Goal: Contribute content: Contribute content

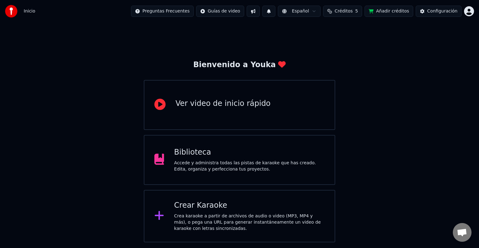
click at [218, 204] on div "Crear Karaoke" at bounding box center [249, 205] width 151 height 10
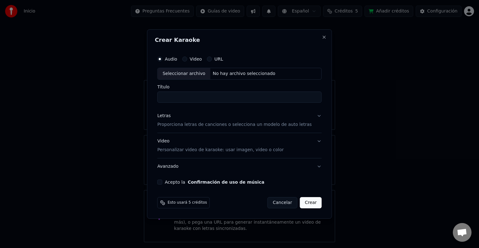
click at [188, 97] on input "Título" at bounding box center [239, 96] width 164 height 11
click at [190, 76] on div "Seleccionar archivo" at bounding box center [184, 73] width 53 height 11
type input "**********"
click at [201, 121] on div "Letras Proporciona letras de canciones o selecciona un modelo de auto letras" at bounding box center [234, 120] width 154 height 15
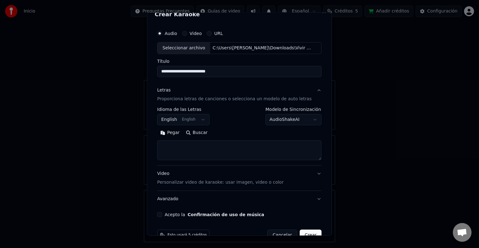
scroll to position [24, 0]
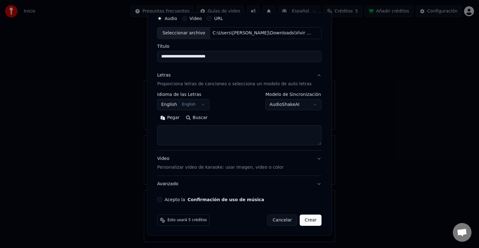
click at [202, 106] on button "English English" at bounding box center [183, 104] width 52 height 11
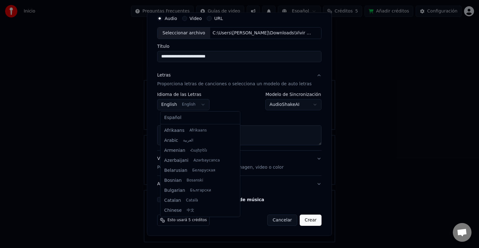
scroll to position [50, 0]
select select "**"
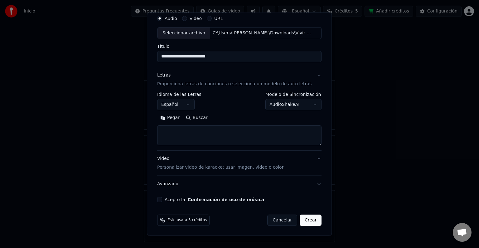
click at [187, 135] on textarea at bounding box center [239, 135] width 164 height 20
paste textarea "**********"
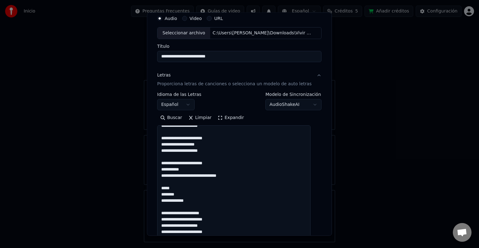
scroll to position [287, 0]
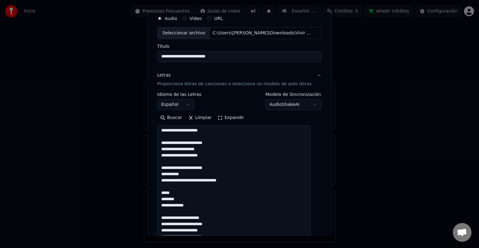
drag, startPoint x: 311, startPoint y: 143, endPoint x: 297, endPoint y: 241, distance: 98.3
click at [297, 241] on body "**********" at bounding box center [239, 121] width 479 height 242
drag, startPoint x: 217, startPoint y: 166, endPoint x: 158, endPoint y: 165, distance: 59.3
click at [158, 165] on div "**********" at bounding box center [239, 156] width 169 height 292
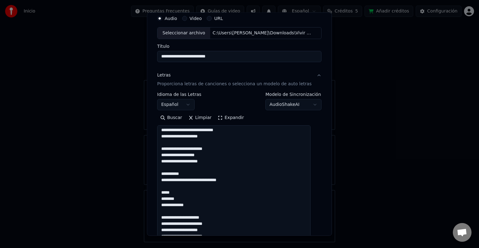
scroll to position [281, 0]
drag, startPoint x: 217, startPoint y: 148, endPoint x: 148, endPoint y: 148, distance: 68.6
click at [148, 148] on body "**********" at bounding box center [239, 121] width 479 height 242
paste textarea "**********"
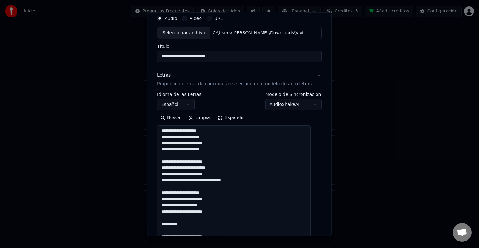
scroll to position [287, 0]
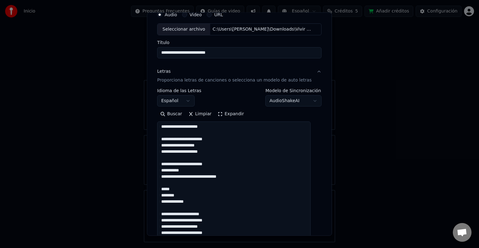
drag, startPoint x: 211, startPoint y: 163, endPoint x: 165, endPoint y: 164, distance: 46.2
click at [165, 164] on textarea at bounding box center [233, 179] width 153 height 117
drag, startPoint x: 210, startPoint y: 145, endPoint x: 163, endPoint y: 145, distance: 47.4
click at [163, 145] on textarea at bounding box center [233, 179] width 153 height 117
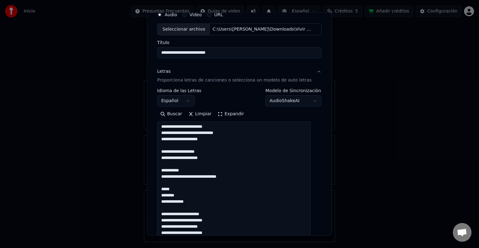
scroll to position [244, 0]
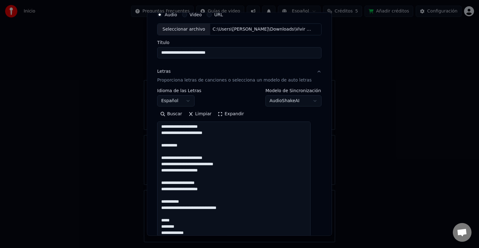
drag, startPoint x: 213, startPoint y: 158, endPoint x: 156, endPoint y: 158, distance: 57.4
click at [156, 158] on div "**********" at bounding box center [239, 123] width 185 height 223
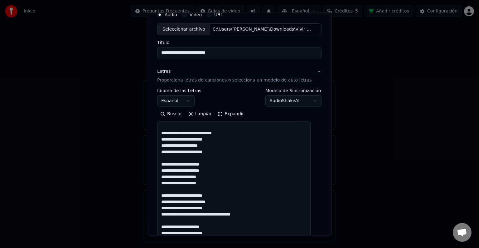
scroll to position [0, 0]
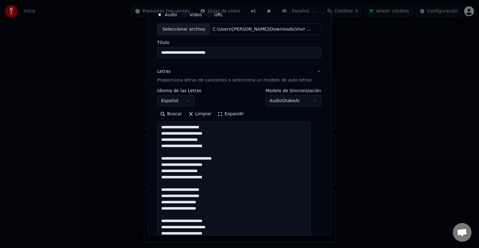
click at [194, 159] on textarea at bounding box center [233, 179] width 153 height 117
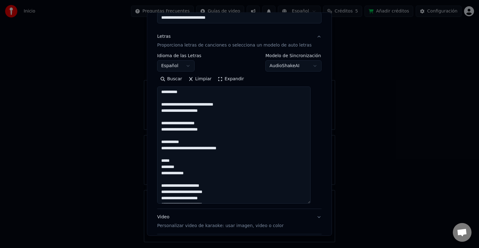
scroll to position [269, 0]
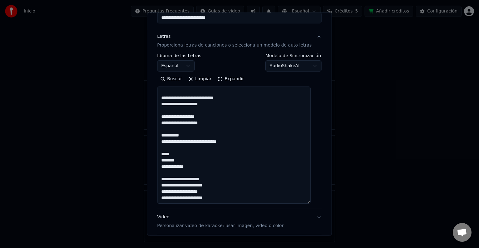
click at [215, 151] on textarea at bounding box center [233, 144] width 153 height 117
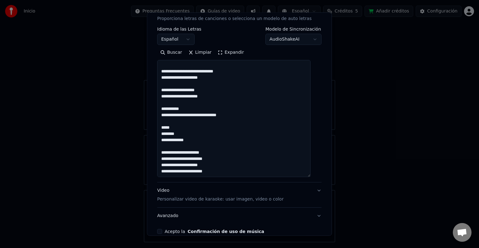
scroll to position [94, 0]
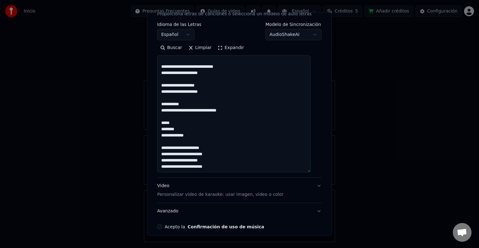
click at [203, 161] on textarea at bounding box center [233, 113] width 153 height 117
click at [222, 155] on textarea at bounding box center [233, 113] width 153 height 117
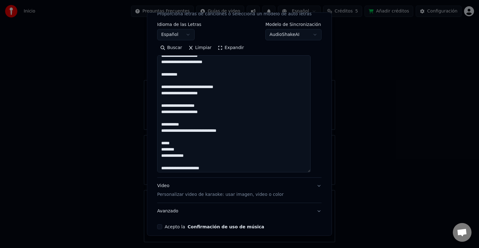
scroll to position [237, 0]
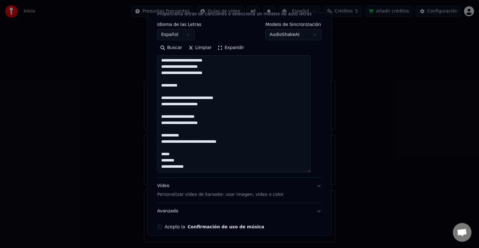
click at [209, 153] on textarea at bounding box center [233, 113] width 153 height 117
click at [222, 121] on textarea at bounding box center [233, 113] width 153 height 117
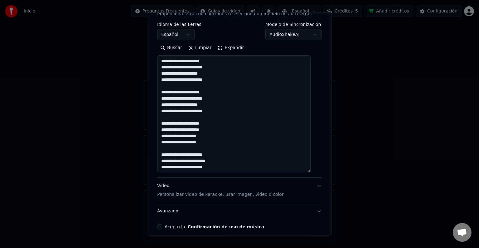
scroll to position [121, 0]
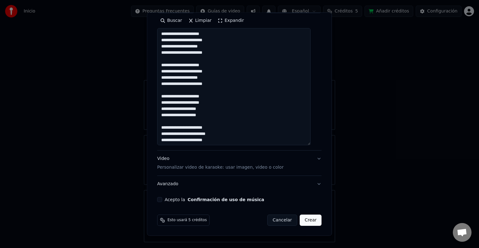
type textarea "**********"
click at [162, 199] on button "Acepto la Confirmación de uso de música" at bounding box center [159, 199] width 5 height 5
click at [310, 159] on button "Video Personalizar video de karaoke: usar imagen, video o color" at bounding box center [239, 162] width 164 height 25
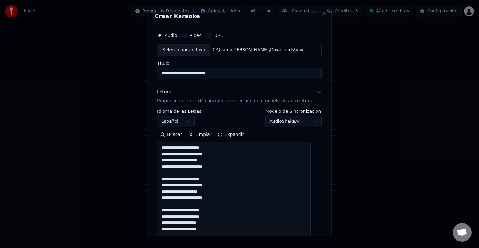
scroll to position [7, 0]
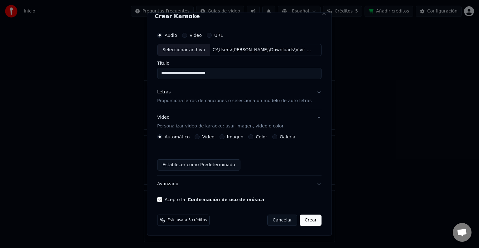
click at [310, 117] on button "Video Personalizar video de karaoke: usar imagen, video o color" at bounding box center [239, 121] width 164 height 25
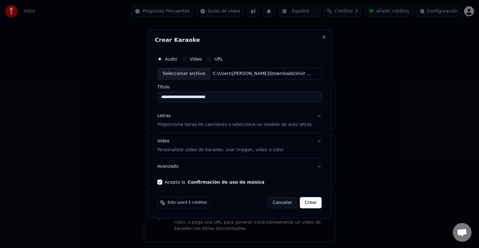
click at [312, 118] on button "Letras Proporciona letras de canciones o selecciona un modelo de auto letras" at bounding box center [239, 120] width 164 height 25
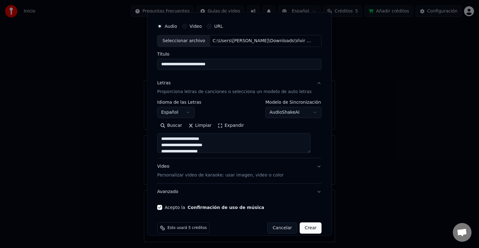
scroll to position [24, 0]
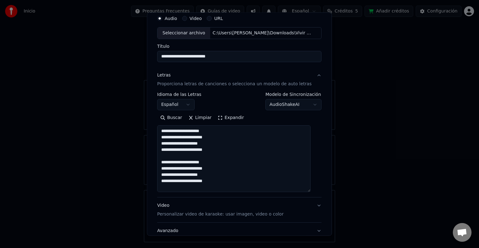
drag, startPoint x: 313, startPoint y: 143, endPoint x: 306, endPoint y: 198, distance: 54.7
click at [306, 192] on textarea at bounding box center [233, 158] width 153 height 67
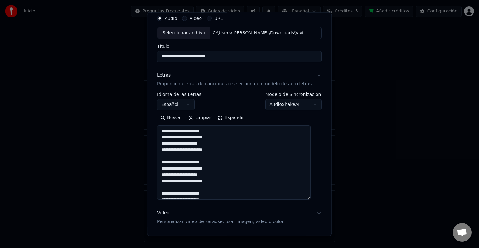
click at [221, 146] on textarea at bounding box center [233, 162] width 153 height 74
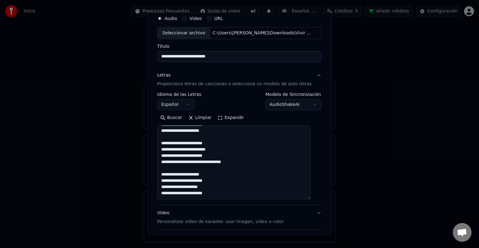
scroll to position [218, 0]
click at [188, 162] on textarea at bounding box center [233, 162] width 153 height 74
click at [188, 150] on textarea at bounding box center [233, 162] width 153 height 74
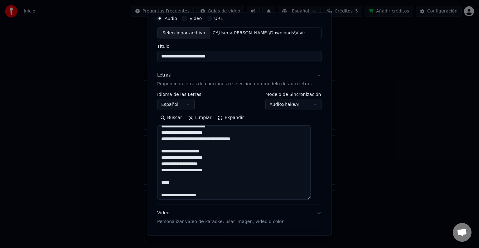
scroll to position [94, 0]
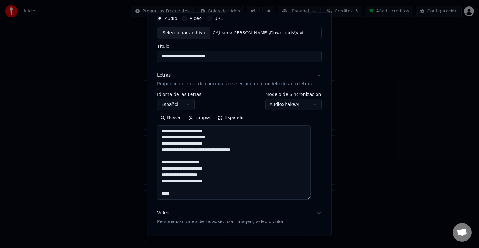
click at [188, 181] on textarea at bounding box center [233, 162] width 153 height 74
click at [223, 150] on textarea at bounding box center [233, 162] width 153 height 74
click at [189, 168] on textarea at bounding box center [233, 162] width 153 height 74
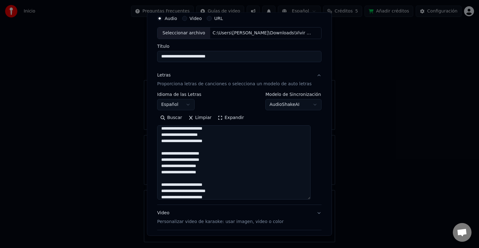
scroll to position [31, 0]
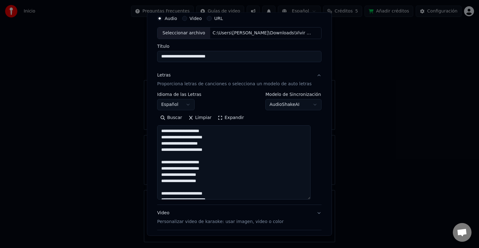
click at [183, 141] on textarea at bounding box center [233, 162] width 153 height 74
click at [189, 148] on textarea at bounding box center [233, 162] width 153 height 74
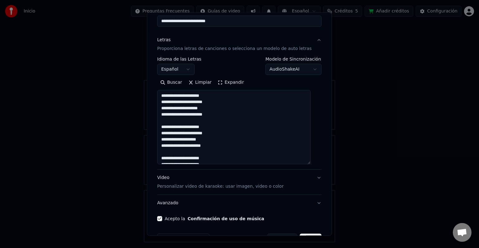
scroll to position [62, 0]
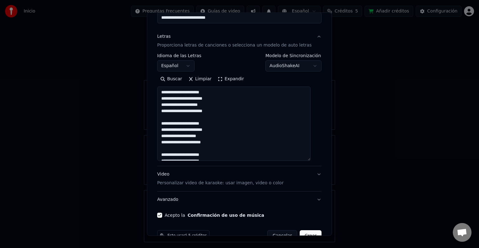
click at [188, 110] on textarea at bounding box center [233, 123] width 153 height 74
click at [188, 98] on textarea at bounding box center [233, 123] width 153 height 74
click at [189, 99] on textarea at bounding box center [233, 123] width 153 height 74
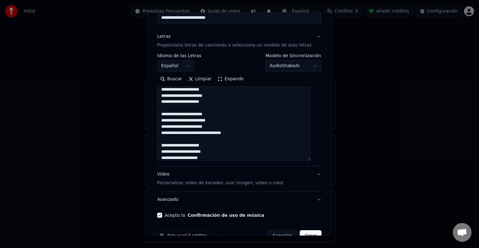
scroll to position [187, 0]
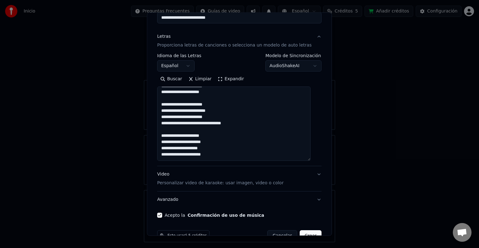
click at [220, 113] on textarea at bounding box center [233, 123] width 153 height 74
click at [219, 122] on textarea at bounding box center [233, 123] width 153 height 74
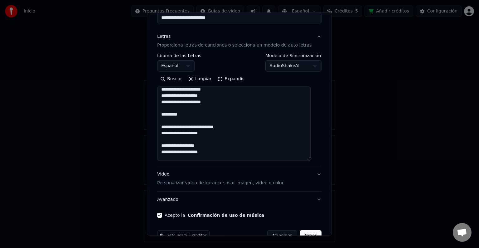
scroll to position [250, 0]
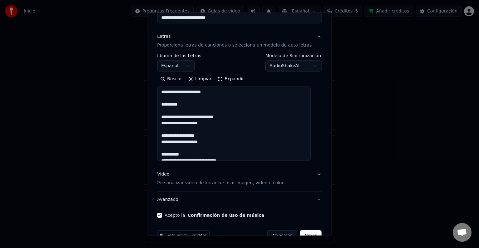
click at [221, 124] on textarea at bounding box center [233, 123] width 153 height 74
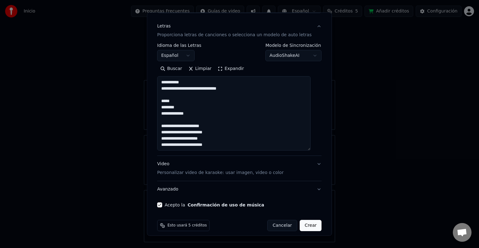
scroll to position [78, 0]
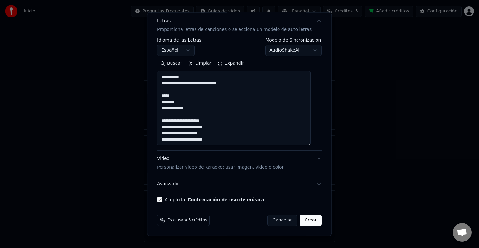
click at [188, 139] on textarea at bounding box center [233, 108] width 153 height 74
click at [220, 124] on textarea at bounding box center [233, 108] width 153 height 74
click at [188, 128] on textarea at bounding box center [233, 108] width 153 height 74
type textarea "**********"
click at [306, 220] on button "Crear" at bounding box center [311, 219] width 22 height 11
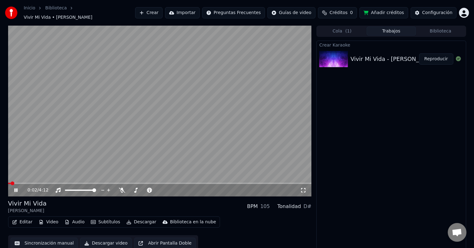
click at [19, 188] on icon at bounding box center [20, 189] width 15 height 5
click at [22, 217] on button "Editar" at bounding box center [22, 221] width 25 height 9
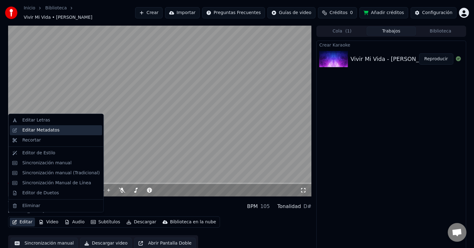
click at [42, 131] on div "Editar Metadatos" at bounding box center [40, 130] width 37 height 6
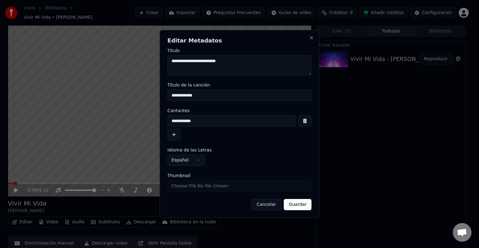
drag, startPoint x: 237, startPoint y: 61, endPoint x: 136, endPoint y: 61, distance: 101.4
click at [136, 61] on body "**********" at bounding box center [237, 124] width 474 height 248
drag, startPoint x: 212, startPoint y: 99, endPoint x: 127, endPoint y: 98, distance: 84.8
click at [127, 98] on body "**********" at bounding box center [237, 124] width 474 height 248
drag, startPoint x: 196, startPoint y: 122, endPoint x: 116, endPoint y: 120, distance: 79.6
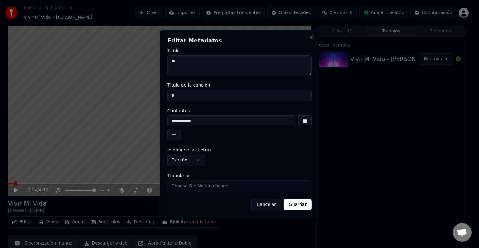
click at [116, 120] on body "**********" at bounding box center [237, 124] width 474 height 248
click at [306, 206] on button "Guardar" at bounding box center [298, 204] width 28 height 11
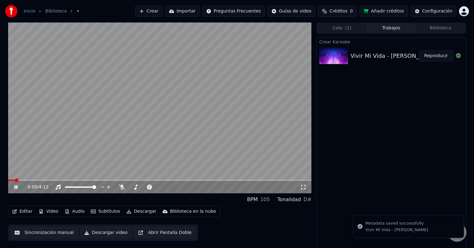
click at [13, 177] on video at bounding box center [160, 107] width 304 height 171
drag, startPoint x: 13, startPoint y: 178, endPoint x: 10, endPoint y: 179, distance: 3.2
click at [12, 179] on video at bounding box center [160, 107] width 304 height 171
drag, startPoint x: 14, startPoint y: 181, endPoint x: 0, endPoint y: 182, distance: 13.7
click at [0, 182] on div "0:06 / 4:12 BPM 105 Tonalidad D# Editar Video Audio Subtítulos Descargar Biblio…" at bounding box center [237, 135] width 474 height 226
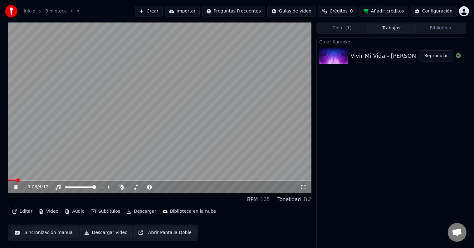
click at [18, 186] on icon at bounding box center [20, 186] width 15 height 5
click at [122, 188] on icon at bounding box center [122, 186] width 6 height 5
click at [8, 180] on span at bounding box center [10, 180] width 4 height 4
click at [13, 187] on icon at bounding box center [20, 186] width 15 height 5
click at [62, 181] on span at bounding box center [40, 179] width 65 height 1
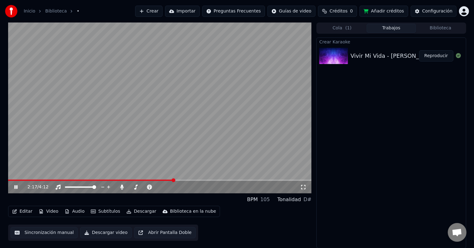
click at [14, 185] on icon at bounding box center [20, 186] width 15 height 5
click at [23, 214] on button "Editar" at bounding box center [22, 211] width 25 height 9
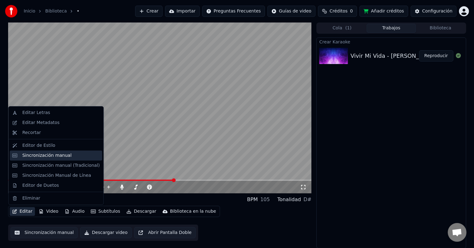
click at [48, 155] on div "Sincronización manual" at bounding box center [46, 155] width 49 height 6
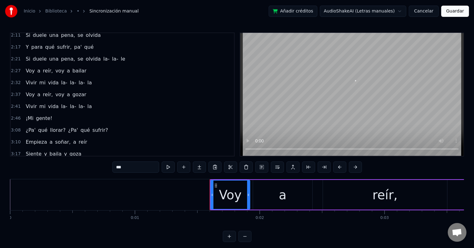
scroll to position [250, 0]
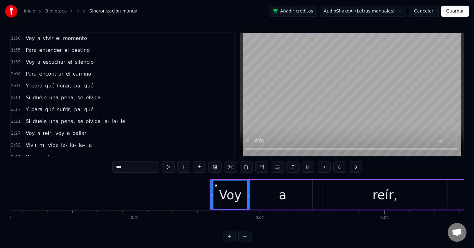
click at [45, 82] on span "qué" at bounding box center [50, 85] width 11 height 7
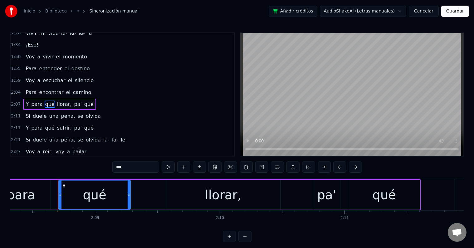
scroll to position [0, 16027]
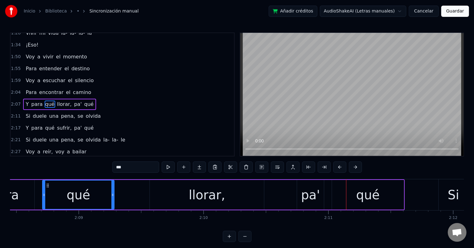
drag, startPoint x: 84, startPoint y: 187, endPoint x: 103, endPoint y: 178, distance: 21.8
click at [84, 188] on div "qué" at bounding box center [78, 194] width 23 height 19
click at [134, 166] on input "***" at bounding box center [135, 166] width 47 height 11
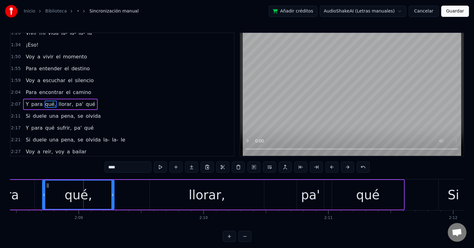
type input "****"
click at [52, 87] on div "Para encontrar el camino" at bounding box center [58, 92] width 70 height 11
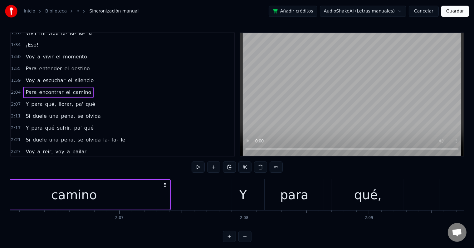
click at [66, 89] on span "el" at bounding box center [69, 92] width 6 height 7
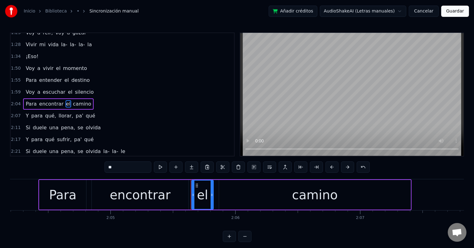
scroll to position [0, 15493]
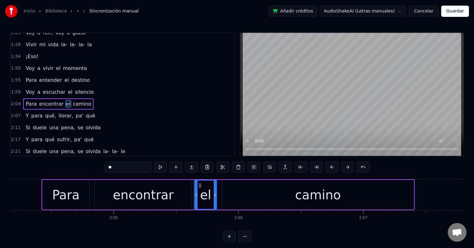
click at [45, 112] on span "qué," at bounding box center [51, 115] width 12 height 7
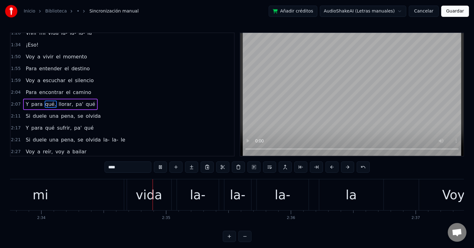
scroll to position [0, 19209]
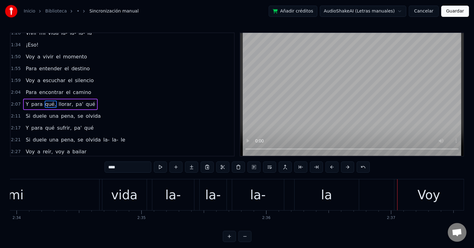
click at [66, 196] on div "mi" at bounding box center [16, 194] width 167 height 31
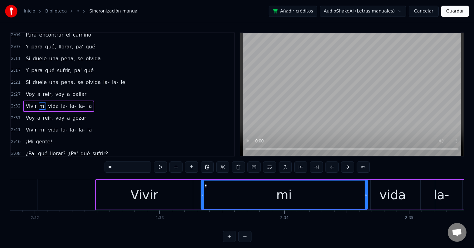
scroll to position [0, 18933]
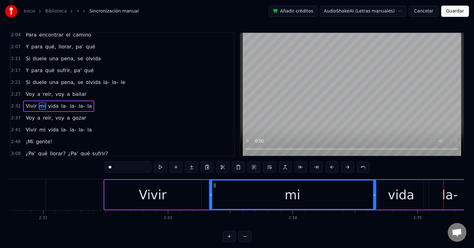
click at [122, 195] on div "Vivir" at bounding box center [152, 195] width 97 height 30
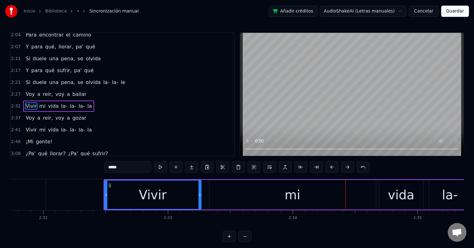
click at [306, 190] on div "mi" at bounding box center [292, 195] width 167 height 30
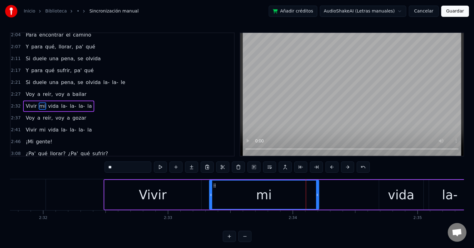
drag, startPoint x: 374, startPoint y: 192, endPoint x: 317, endPoint y: 192, distance: 57.1
click at [317, 192] on icon at bounding box center [317, 194] width 2 height 5
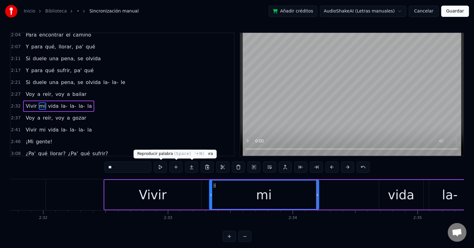
click at [157, 167] on button at bounding box center [160, 166] width 13 height 11
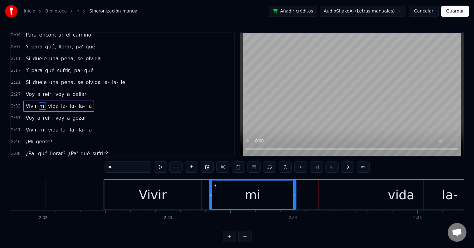
drag, startPoint x: 316, startPoint y: 192, endPoint x: 293, endPoint y: 192, distance: 22.8
click at [293, 192] on div at bounding box center [294, 194] width 2 height 28
click at [394, 199] on div "vida" at bounding box center [401, 194] width 27 height 19
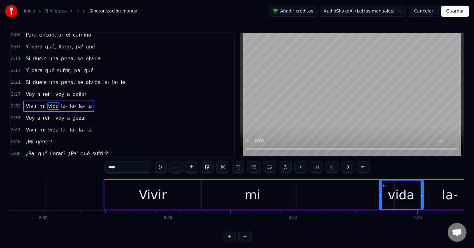
click at [379, 193] on div "vida" at bounding box center [401, 195] width 45 height 30
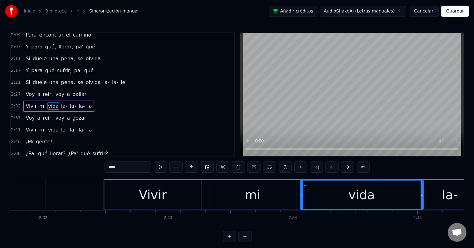
drag, startPoint x: 380, startPoint y: 193, endPoint x: 301, endPoint y: 192, distance: 79.2
click at [301, 192] on icon at bounding box center [301, 194] width 2 height 5
click at [317, 193] on div "vida" at bounding box center [361, 194] width 123 height 28
click at [162, 167] on button at bounding box center [160, 166] width 13 height 11
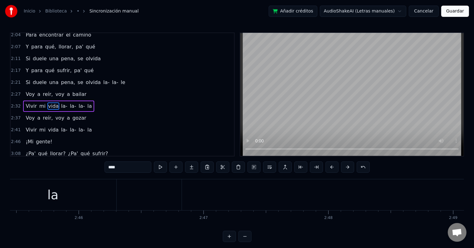
scroll to position [0, 20621]
type input "***"
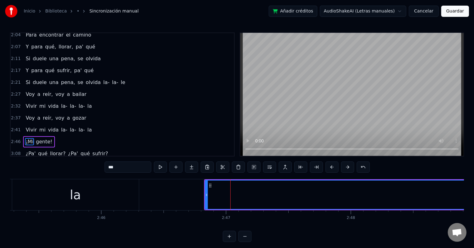
scroll to position [323, 0]
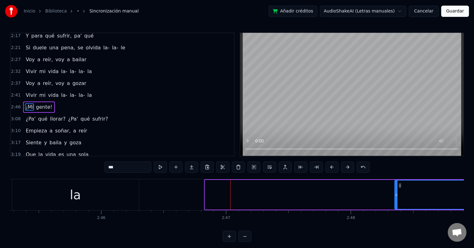
drag, startPoint x: 206, startPoint y: 189, endPoint x: 396, endPoint y: 191, distance: 189.7
click at [396, 191] on div at bounding box center [396, 194] width 2 height 28
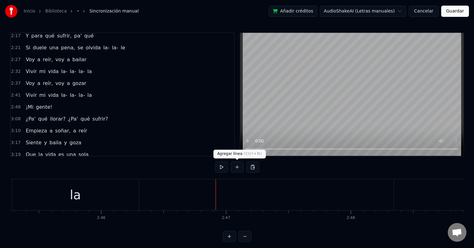
click at [238, 170] on button at bounding box center [237, 166] width 13 height 11
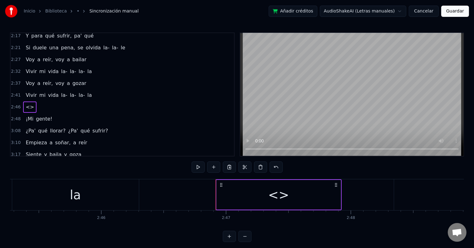
click at [271, 196] on div "<>" at bounding box center [278, 194] width 21 height 19
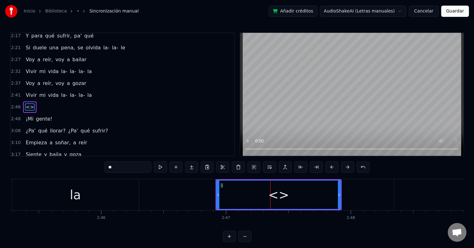
drag, startPoint x: 126, startPoint y: 165, endPoint x: 84, endPoint y: 163, distance: 42.1
click at [84, 163] on div "0:01 Voy a reír, voy a bailar 0:06 Vivir mi vida la- la- la- la 0:10 Voy a reír…" at bounding box center [237, 136] width 454 height 209
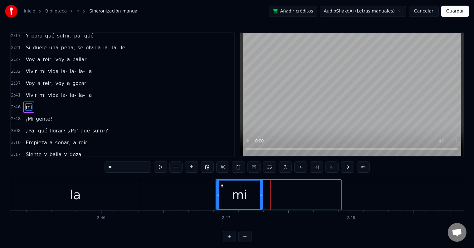
drag, startPoint x: 336, startPoint y: 194, endPoint x: 261, endPoint y: 193, distance: 74.6
click at [261, 193] on icon at bounding box center [261, 194] width 2 height 5
type input "**"
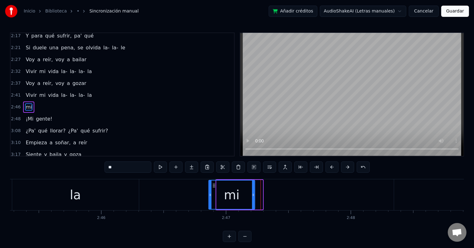
drag, startPoint x: 221, startPoint y: 184, endPoint x: 225, endPoint y: 188, distance: 5.1
click at [212, 184] on icon at bounding box center [213, 185] width 5 height 5
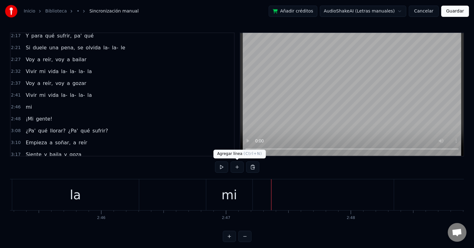
click at [238, 167] on button at bounding box center [237, 166] width 13 height 11
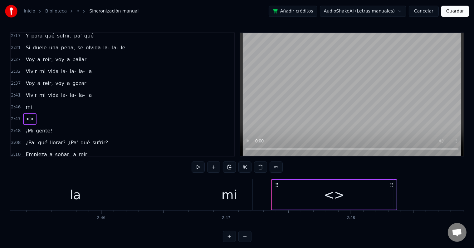
click at [323, 191] on div "<>" at bounding box center [334, 195] width 124 height 30
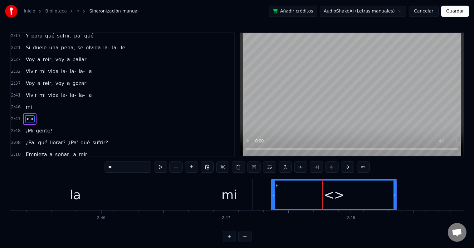
scroll to position [334, 0]
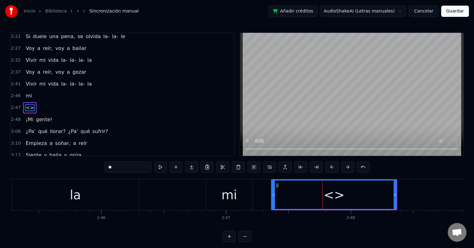
drag, startPoint x: 129, startPoint y: 163, endPoint x: 48, endPoint y: 160, distance: 80.2
click at [48, 160] on div "0:01 Voy a reír, voy a bailar 0:06 Vivir mi vida la- la- la- la 0:10 Voy a reír…" at bounding box center [237, 136] width 454 height 209
click at [245, 202] on div "mi" at bounding box center [229, 194] width 46 height 31
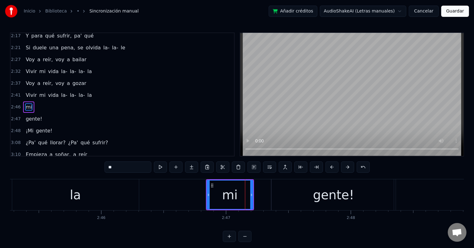
click at [107, 163] on input "**" at bounding box center [127, 166] width 47 height 11
type input "***"
click at [162, 163] on button at bounding box center [160, 166] width 13 height 11
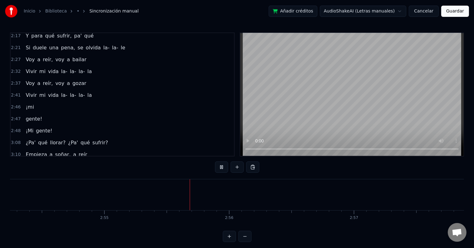
scroll to position [0, 21815]
click at [409, 201] on div "¡Mi" at bounding box center [400, 194] width 2400 height 31
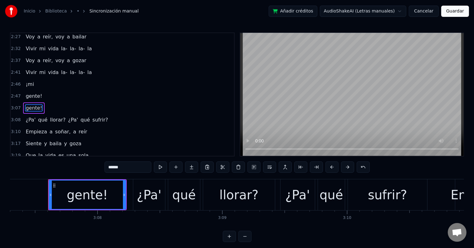
scroll to position [0, 23377]
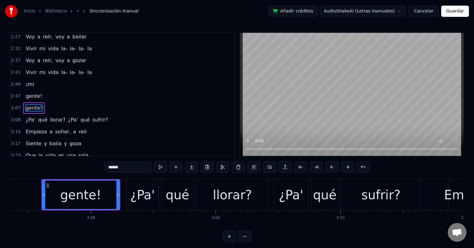
click at [30, 80] on span "¡mi" at bounding box center [29, 83] width 9 height 7
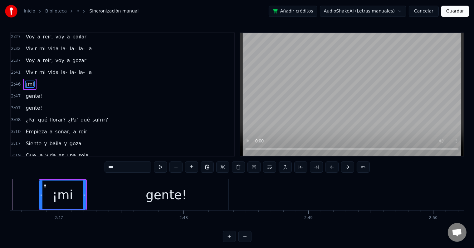
scroll to position [0, 20786]
click at [112, 167] on input "***" at bounding box center [127, 166] width 47 height 11
click at [81, 189] on div "¡Mi" at bounding box center [66, 194] width 46 height 28
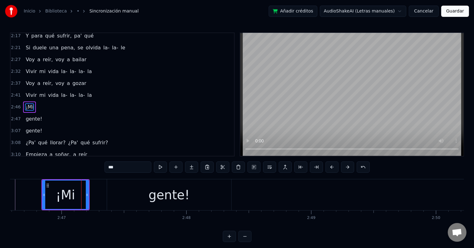
click at [35, 115] on span "gente!" at bounding box center [34, 118] width 18 height 7
type input "******"
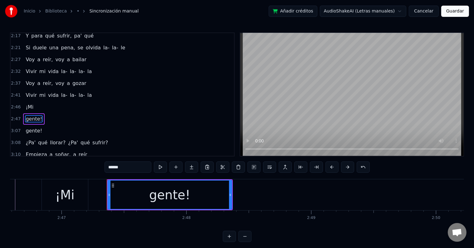
scroll to position [334, 0]
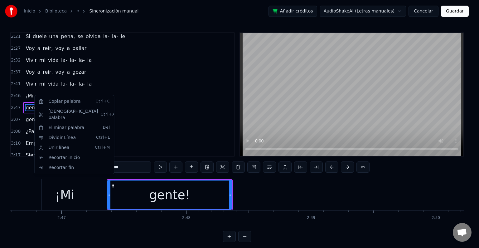
click at [104, 80] on html "Inicio Biblioteca • Sincronización manual Añadir créditos AudioShakeAI (Letras …" at bounding box center [239, 126] width 479 height 252
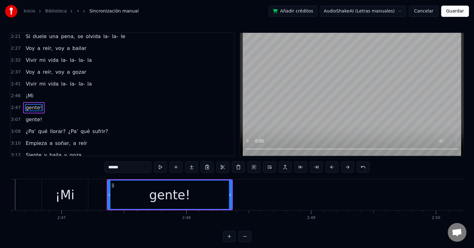
click at [34, 116] on span "gente!" at bounding box center [34, 119] width 18 height 7
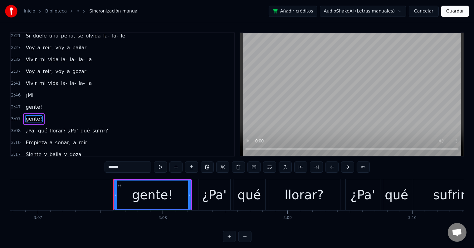
scroll to position [0, 23377]
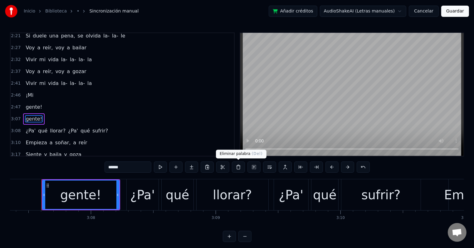
click at [236, 167] on button at bounding box center [238, 166] width 13 height 11
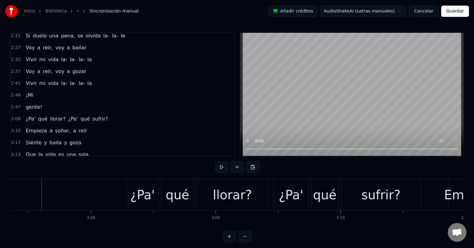
click at [27, 91] on span "¡Mi" at bounding box center [29, 94] width 9 height 7
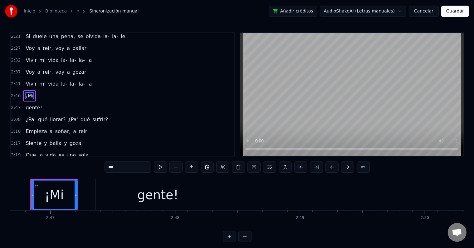
scroll to position [0, 20786]
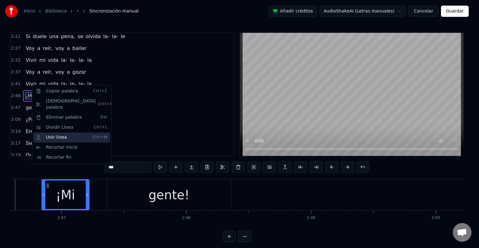
click at [63, 132] on div "Unir línea Ctrl+M" at bounding box center [71, 137] width 77 height 10
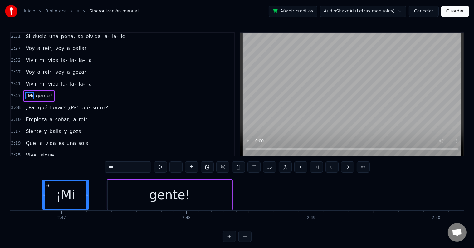
click at [29, 92] on span "¡Mi" at bounding box center [29, 95] width 9 height 7
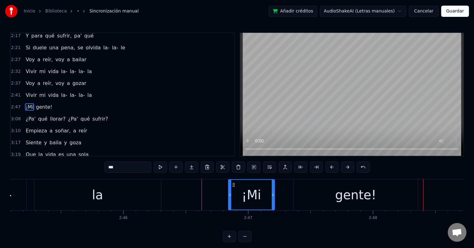
scroll to position [0, 20591]
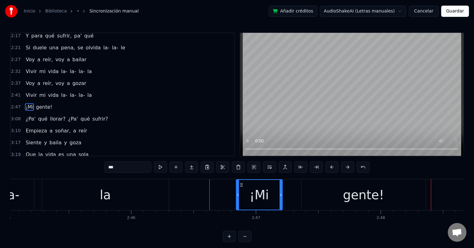
click at [49, 192] on div "la" at bounding box center [105, 194] width 127 height 31
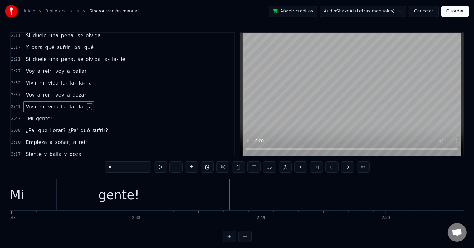
scroll to position [0, 20836]
click at [110, 201] on div "gente!" at bounding box center [118, 194] width 41 height 19
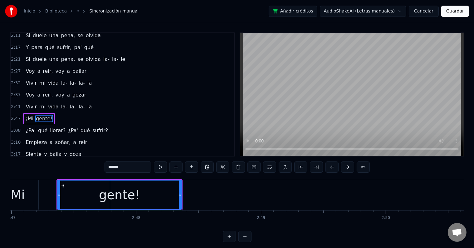
scroll to position [323, 0]
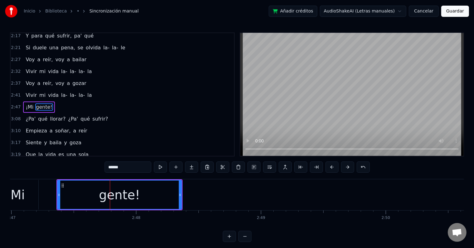
click at [119, 166] on input "******" at bounding box center [127, 166] width 47 height 11
click at [32, 192] on div "¡Mi" at bounding box center [15, 195] width 46 height 30
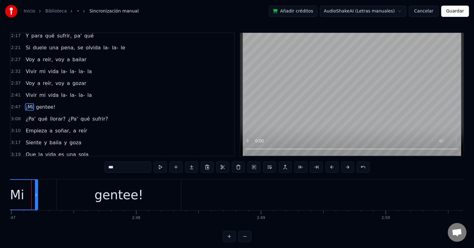
scroll to position [0, 20826]
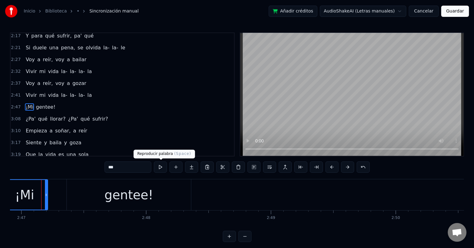
click at [164, 166] on button at bounding box center [160, 166] width 13 height 11
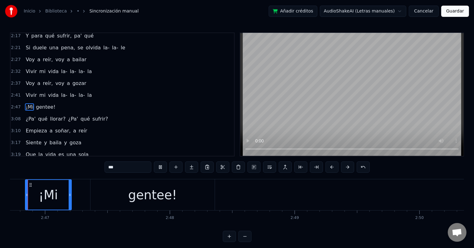
scroll to position [0, 20787]
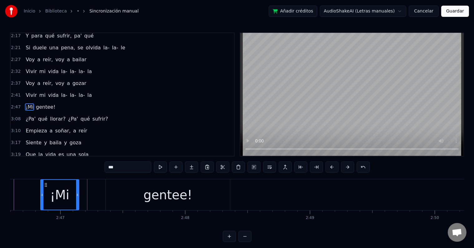
drag, startPoint x: 85, startPoint y: 191, endPoint x: 78, endPoint y: 191, distance: 7.8
click at [78, 191] on div at bounding box center [77, 195] width 2 height 30
click at [160, 169] on button at bounding box center [160, 166] width 13 height 11
click at [145, 201] on div "gentee!" at bounding box center [169, 194] width 124 height 31
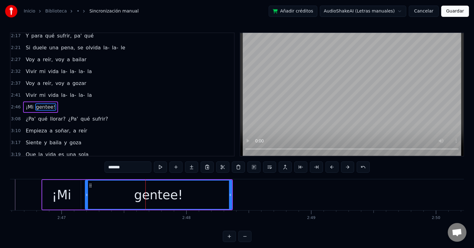
drag, startPoint x: 108, startPoint y: 191, endPoint x: 85, endPoint y: 190, distance: 22.8
click at [85, 190] on div "gentee!" at bounding box center [158, 195] width 147 height 30
click at [158, 162] on button at bounding box center [160, 166] width 13 height 11
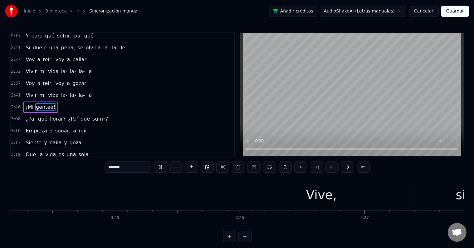
scroll to position [0, 25575]
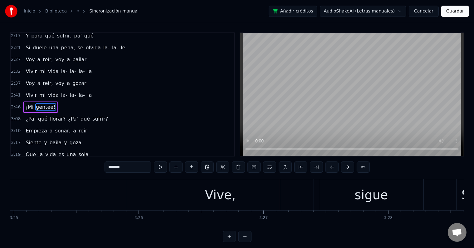
click at [241, 192] on div "Vive," at bounding box center [220, 194] width 187 height 31
type input "*****"
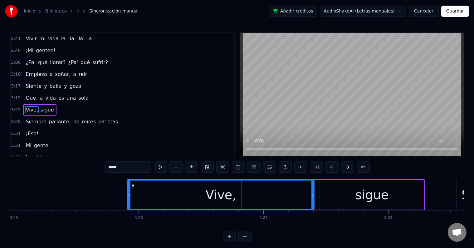
scroll to position [381, 0]
click at [161, 167] on button at bounding box center [160, 166] width 13 height 11
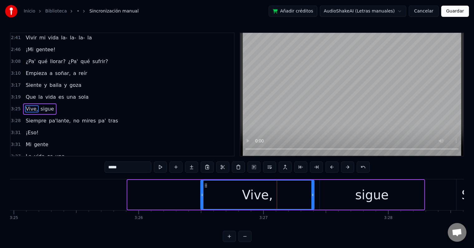
drag, startPoint x: 128, startPoint y: 196, endPoint x: 201, endPoint y: 199, distance: 73.1
click at [201, 199] on div at bounding box center [202, 194] width 2 height 28
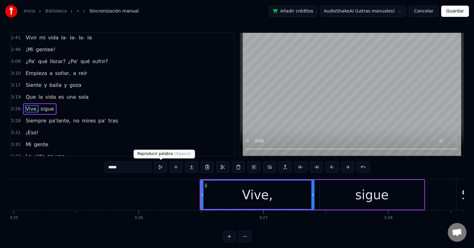
click at [156, 162] on button at bounding box center [160, 166] width 13 height 11
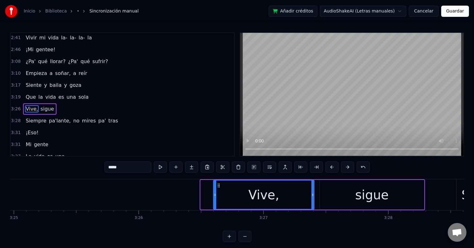
drag, startPoint x: 200, startPoint y: 199, endPoint x: 216, endPoint y: 200, distance: 16.6
click at [216, 200] on div "Vive," at bounding box center [263, 195] width 101 height 30
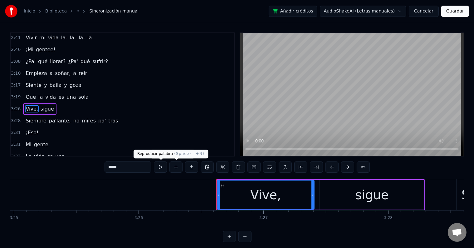
click at [162, 162] on button at bounding box center [160, 166] width 13 height 11
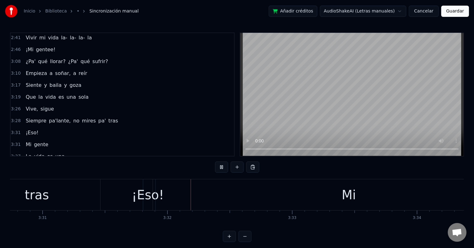
scroll to position [0, 26369]
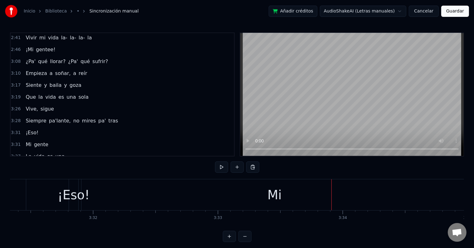
click at [207, 197] on div "Mi" at bounding box center [274, 194] width 386 height 31
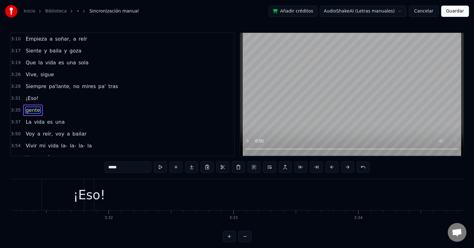
scroll to position [0, 26350]
click at [94, 197] on div "¡Eso!" at bounding box center [93, 194] width 32 height 19
type input "*****"
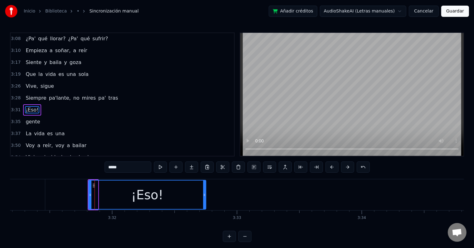
drag, startPoint x: 97, startPoint y: 198, endPoint x: 206, endPoint y: 201, distance: 108.9
click at [206, 200] on div at bounding box center [204, 194] width 2 height 28
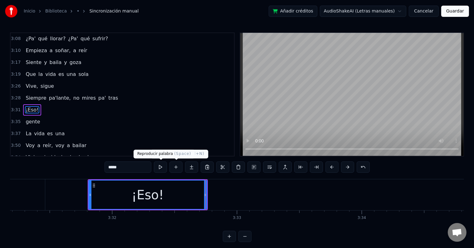
click at [163, 166] on button at bounding box center [160, 166] width 13 height 11
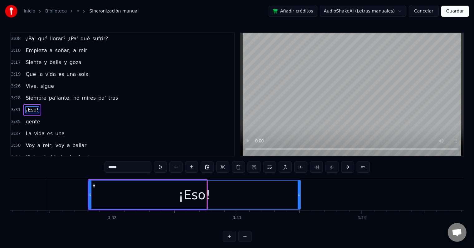
drag, startPoint x: 205, startPoint y: 196, endPoint x: 299, endPoint y: 196, distance: 93.6
click at [299, 196] on icon at bounding box center [299, 194] width 2 height 5
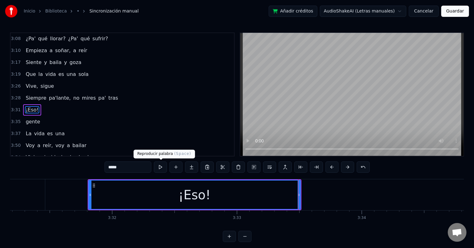
click at [162, 165] on button at bounding box center [160, 166] width 13 height 11
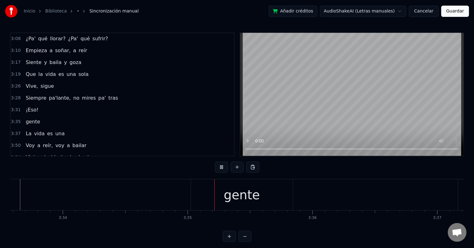
scroll to position [0, 26754]
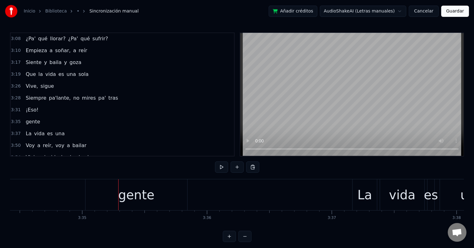
click at [104, 202] on div "gente" at bounding box center [136, 194] width 102 height 31
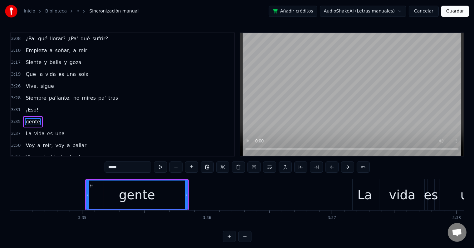
scroll to position [415, 0]
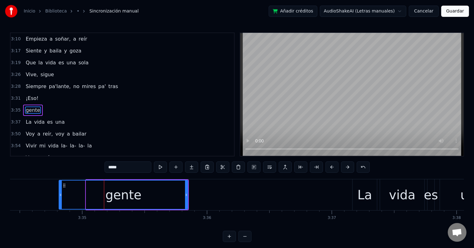
drag, startPoint x: 88, startPoint y: 192, endPoint x: 61, endPoint y: 190, distance: 27.2
click at [61, 190] on div at bounding box center [60, 194] width 2 height 28
click at [109, 166] on input "*****" at bounding box center [127, 166] width 47 height 11
type input "********"
click at [87, 203] on div "mi gente" at bounding box center [123, 194] width 128 height 28
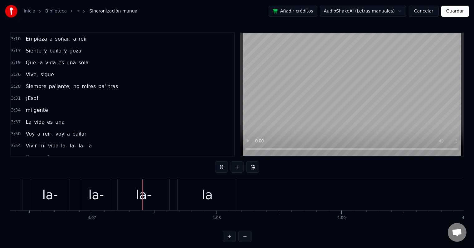
scroll to position [0, 30749]
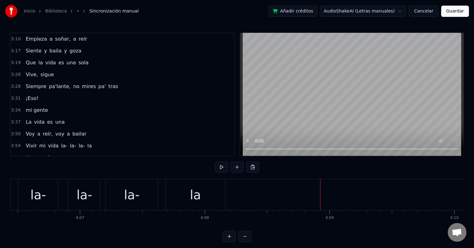
click at [36, 106] on span "mi gente" at bounding box center [36, 109] width 23 height 7
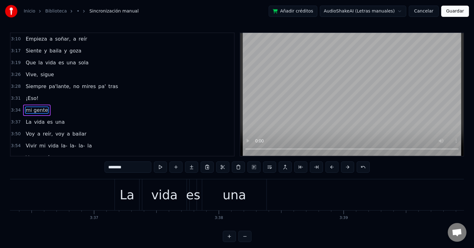
scroll to position [0, 26771]
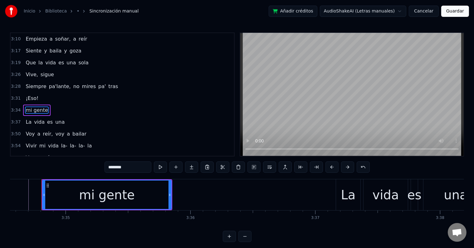
click at [31, 95] on span "¡Eso!" at bounding box center [32, 98] width 14 height 7
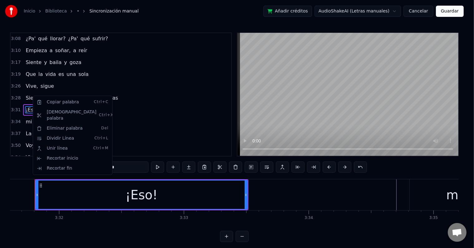
scroll to position [0, 26396]
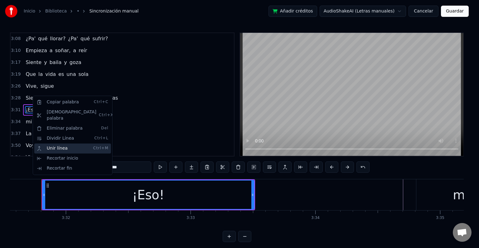
click at [66, 143] on div "Unir línea Ctrl+M" at bounding box center [72, 148] width 77 height 10
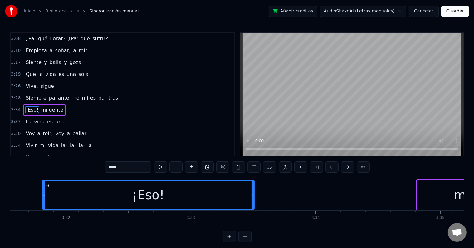
click at [41, 106] on span "mi gente" at bounding box center [52, 109] width 23 height 7
type input "********"
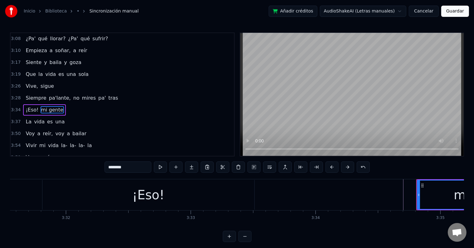
click at [29, 116] on div "La vida es una" at bounding box center [45, 121] width 44 height 11
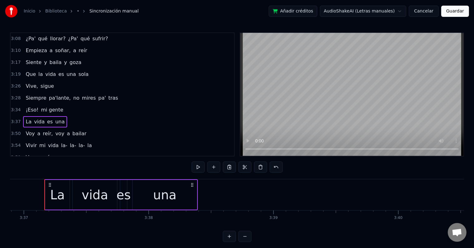
scroll to position [0, 27065]
click at [25, 130] on span "Voy" at bounding box center [30, 133] width 10 height 7
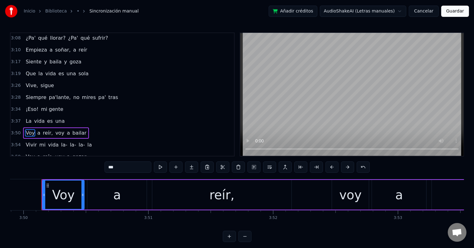
click at [29, 117] on span "La" at bounding box center [28, 120] width 7 height 7
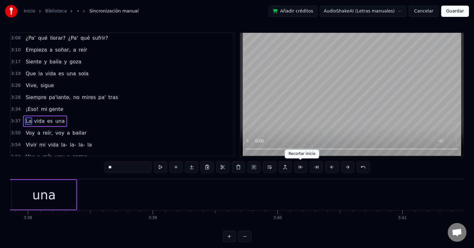
scroll to position [0, 27065]
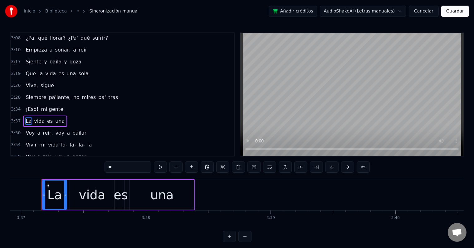
click at [33, 94] on span "Siempre" at bounding box center [36, 97] width 22 height 7
type input "*******"
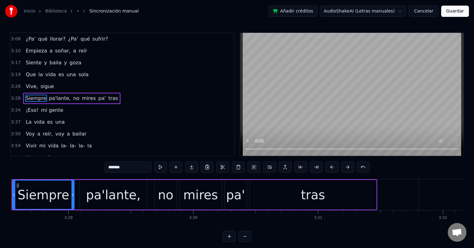
scroll to position [0, 25990]
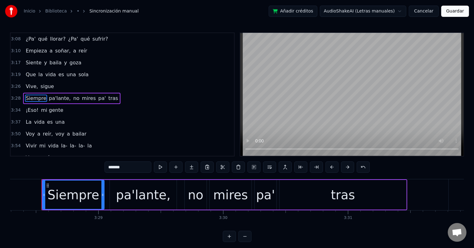
click at [30, 116] on div "La vida es una" at bounding box center [45, 121] width 44 height 11
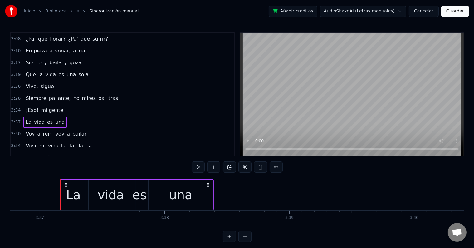
scroll to position [0, 27065]
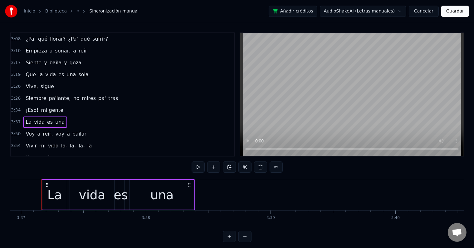
click at [36, 130] on span "a" at bounding box center [38, 133] width 4 height 7
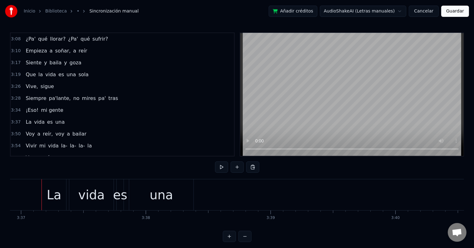
click at [42, 130] on span "reír," at bounding box center [47, 133] width 11 height 7
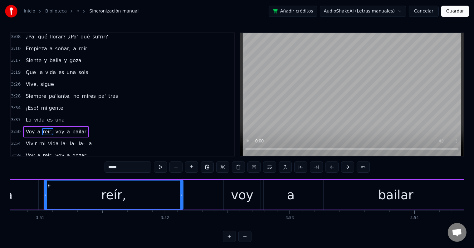
scroll to position [0, 28794]
click at [455, 12] on button "Guardar" at bounding box center [455, 11] width 28 height 11
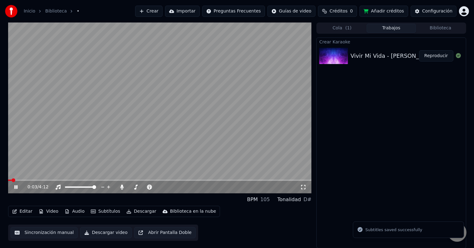
click at [16, 187] on icon at bounding box center [20, 186] width 15 height 5
